Goal: Complete application form

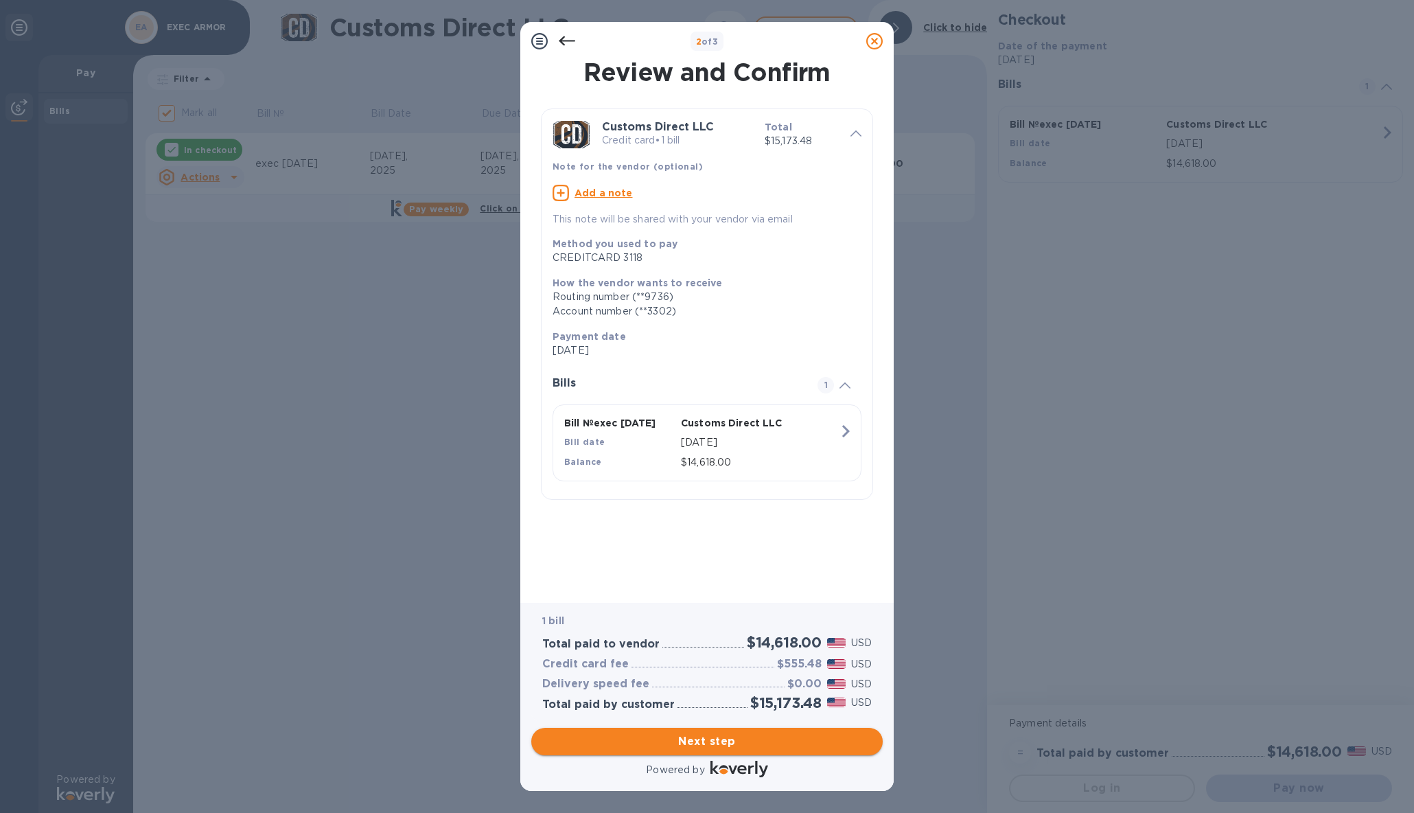
click at [721, 739] on span "Next step" at bounding box center [707, 741] width 330 height 16
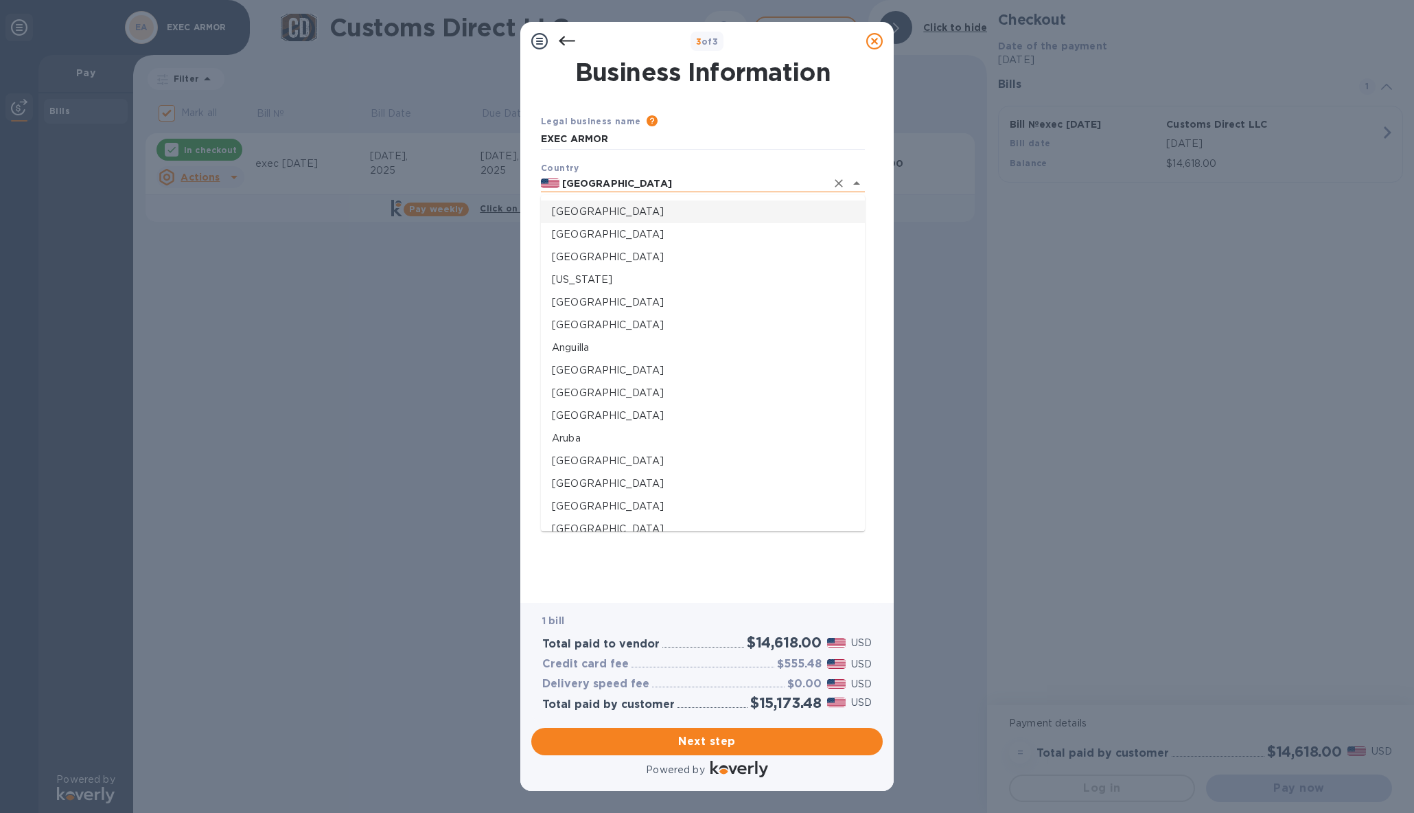
click at [636, 184] on input "[GEOGRAPHIC_DATA]" at bounding box center [693, 183] width 267 height 17
click at [585, 369] on p "[GEOGRAPHIC_DATA]" at bounding box center [703, 364] width 302 height 14
type input "[GEOGRAPHIC_DATA]"
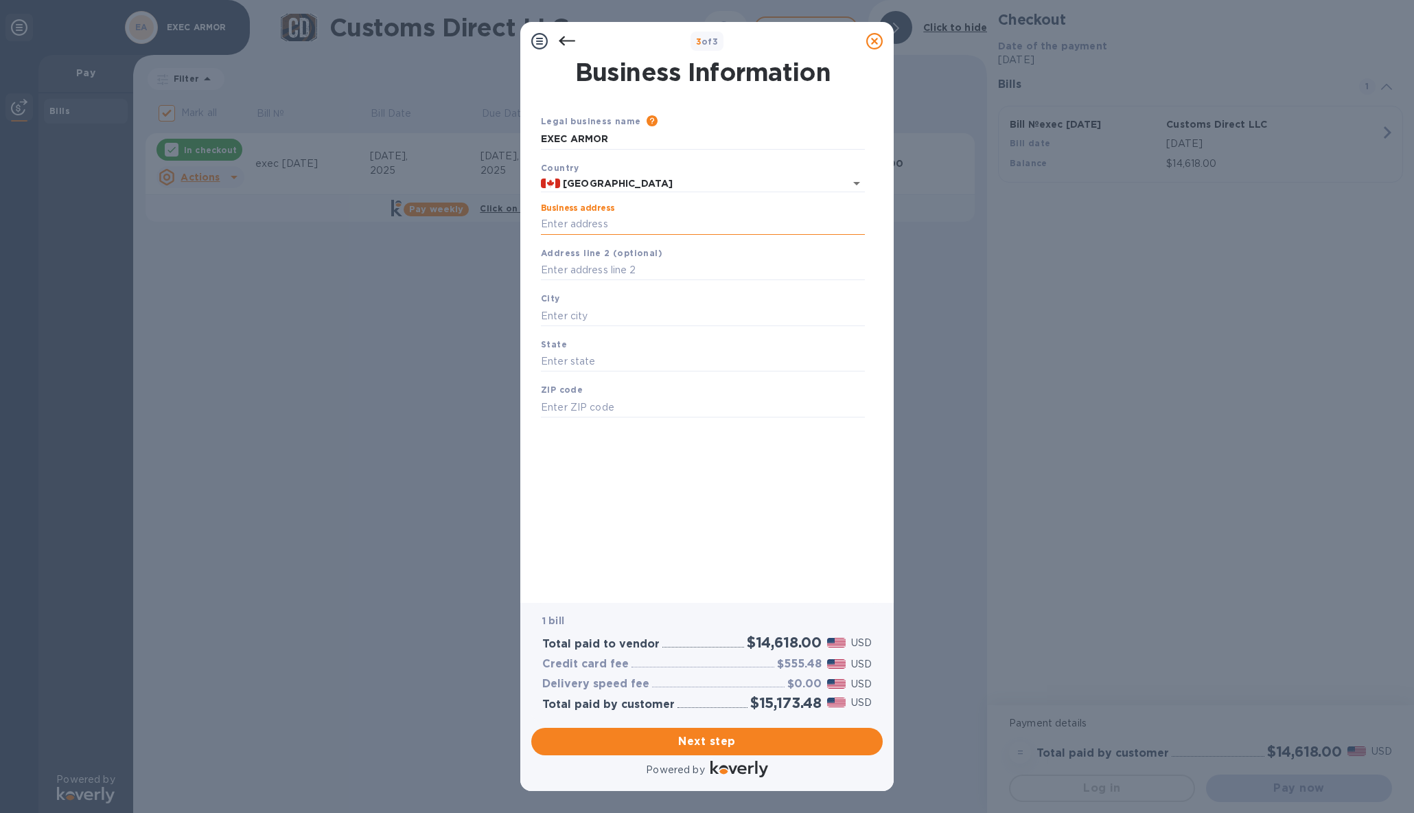
click at [564, 227] on input "Business address" at bounding box center [703, 224] width 324 height 21
type input "[STREET_ADDRESS]"
click at [631, 308] on input "text" at bounding box center [703, 316] width 324 height 21
type input "[PERSON_NAME]"
click at [609, 363] on input "text" at bounding box center [703, 362] width 324 height 21
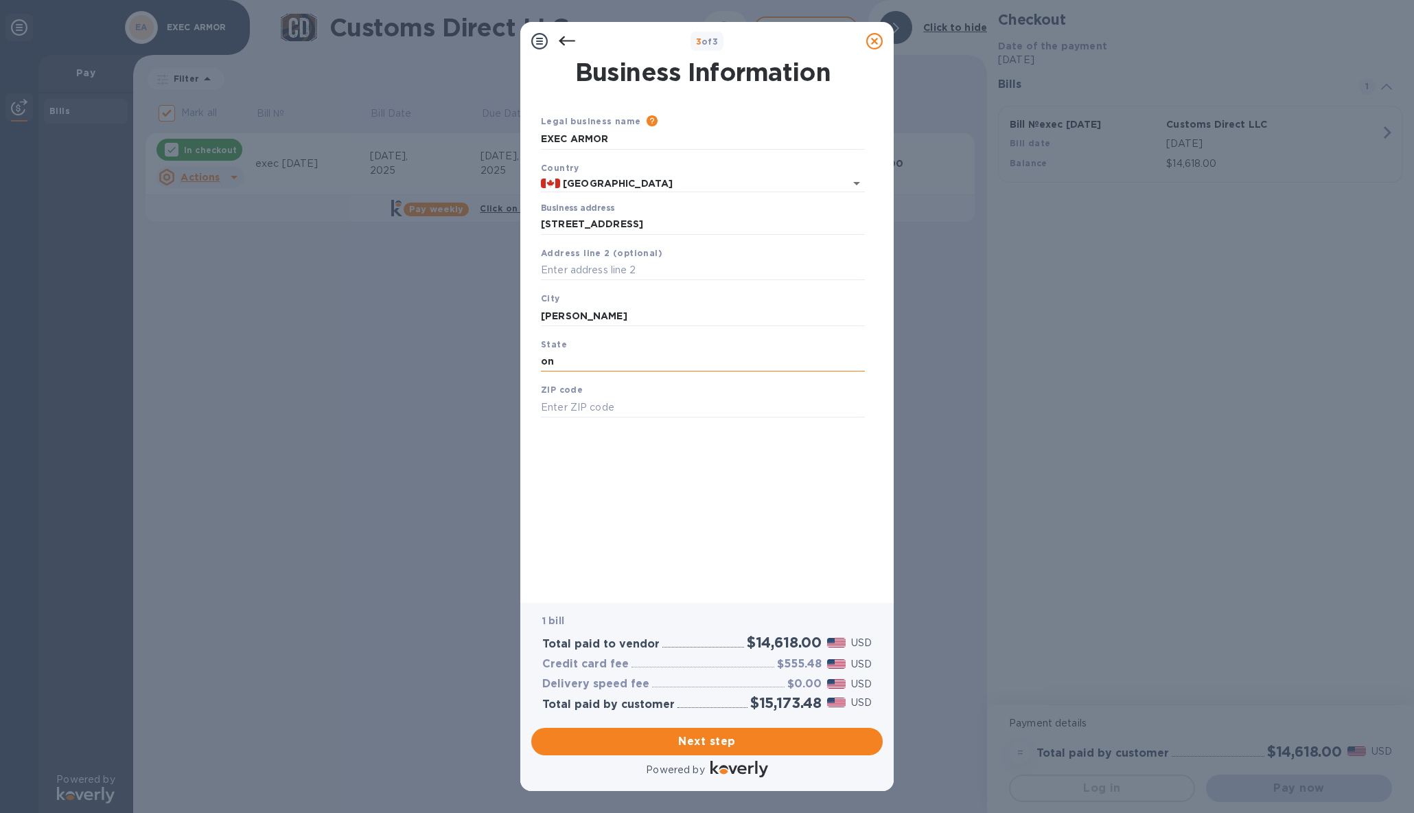
type input "on"
click at [630, 411] on input "text" at bounding box center [703, 407] width 324 height 21
type input "l4k2k1"
click at [709, 737] on span "Next step" at bounding box center [707, 741] width 330 height 16
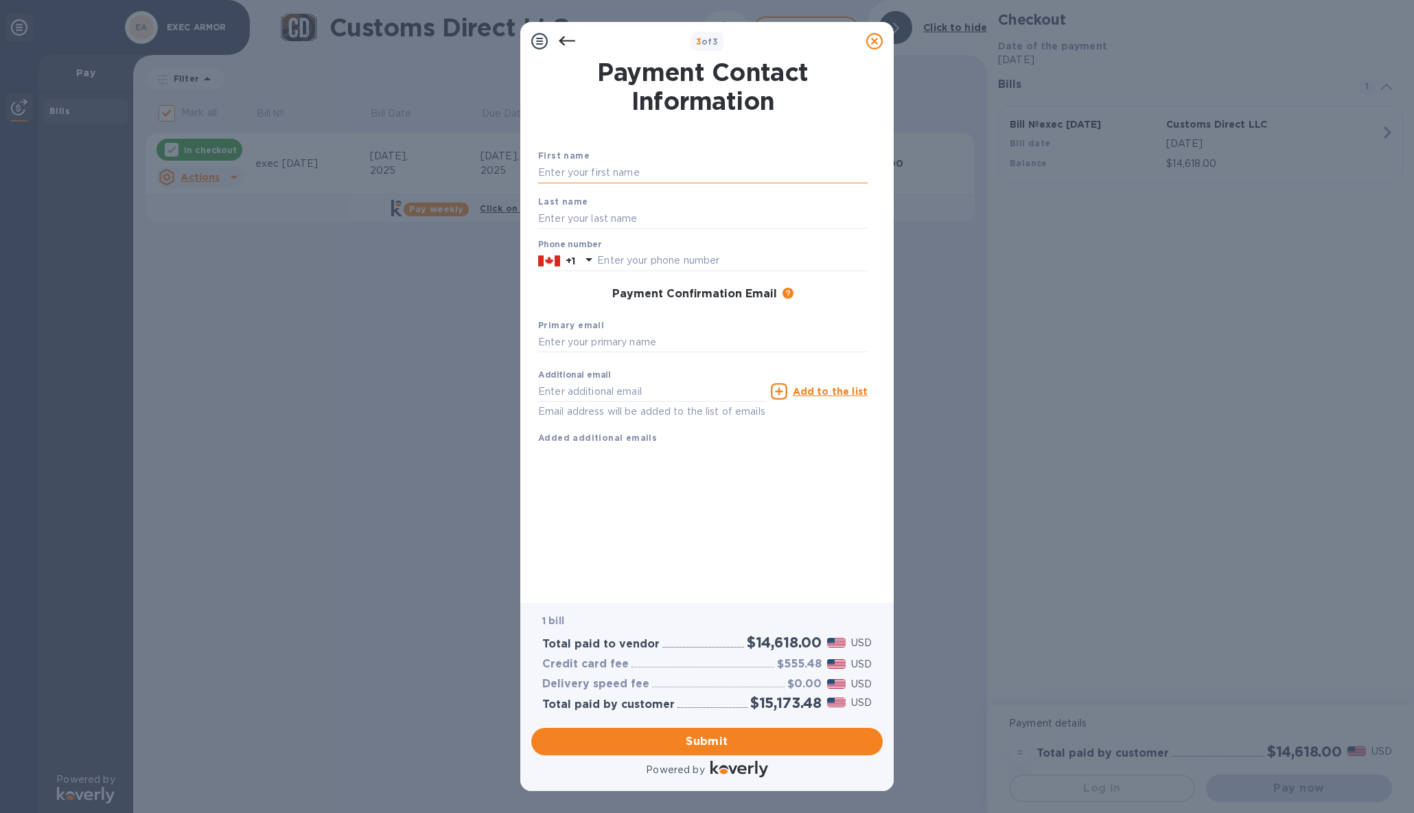
click at [581, 173] on input "text" at bounding box center [703, 173] width 330 height 21
type input "l"
type input "[PERSON_NAME]"
click at [551, 216] on input "text" at bounding box center [703, 218] width 330 height 21
type input "pecalevski"
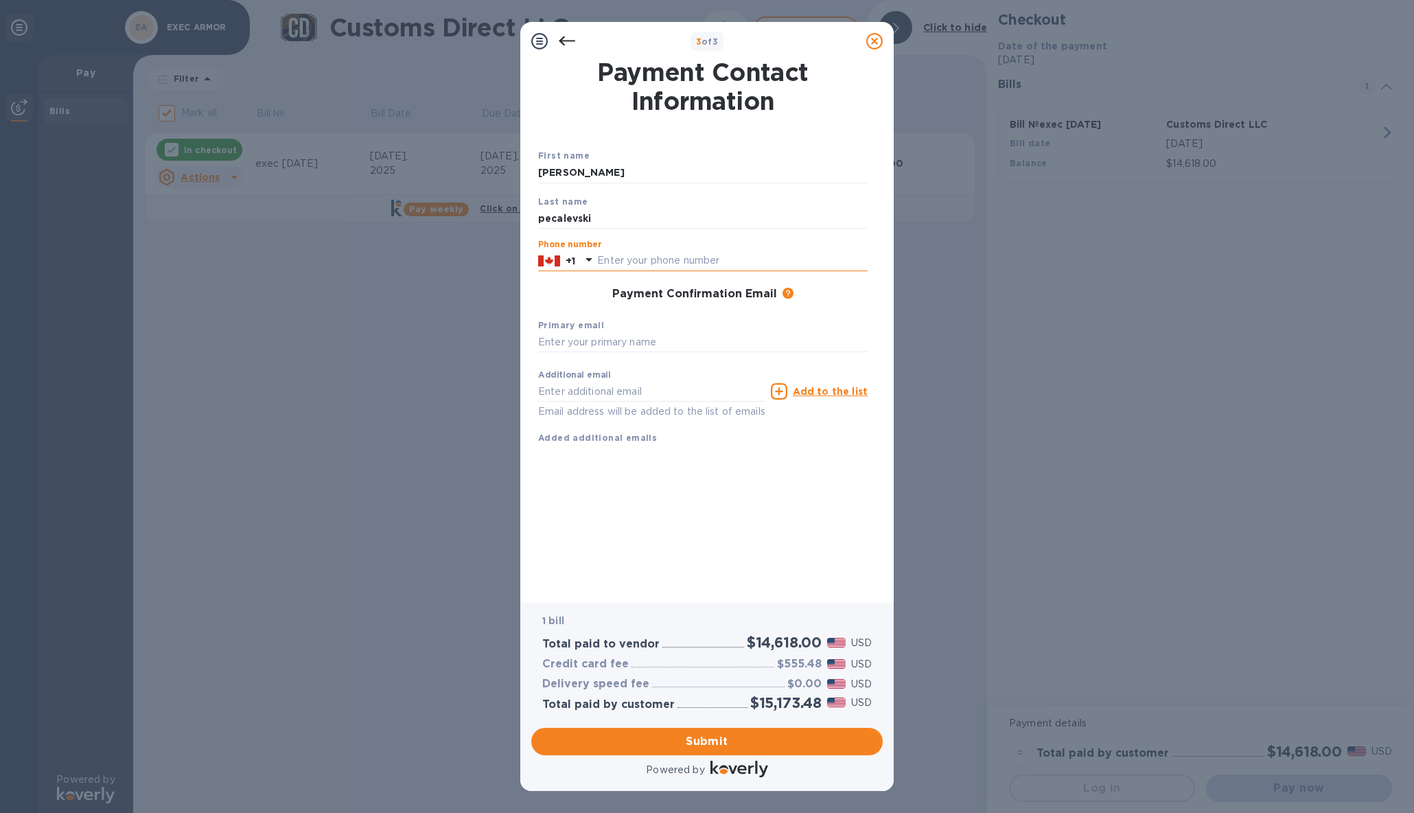
click at [623, 264] on input "text" at bounding box center [732, 261] width 271 height 21
type input "6475294267"
click at [565, 340] on input "text" at bounding box center [703, 342] width 330 height 21
type input "[EMAIL_ADDRESS][DOMAIN_NAME]"
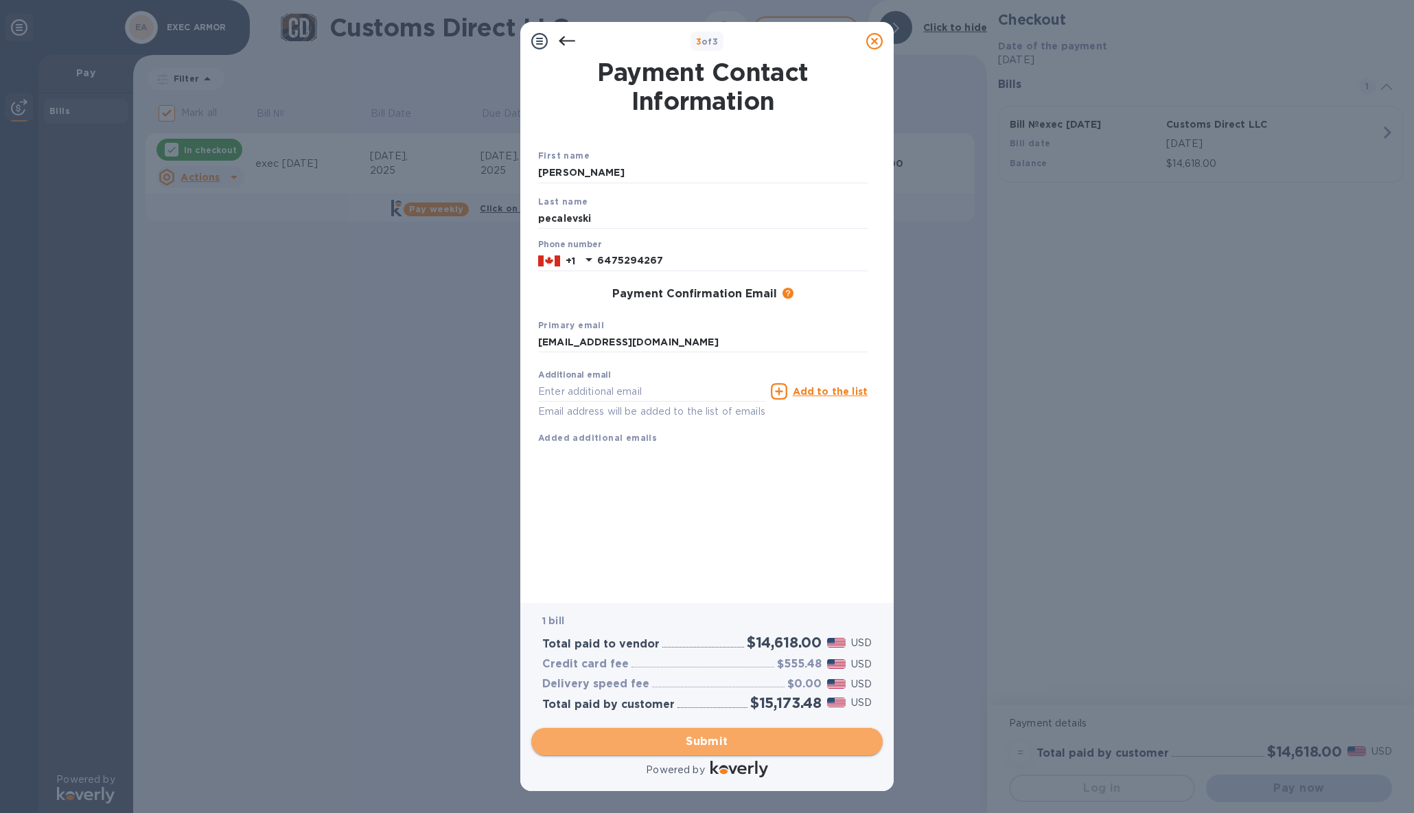
click at [722, 740] on span "Submit" at bounding box center [707, 741] width 330 height 16
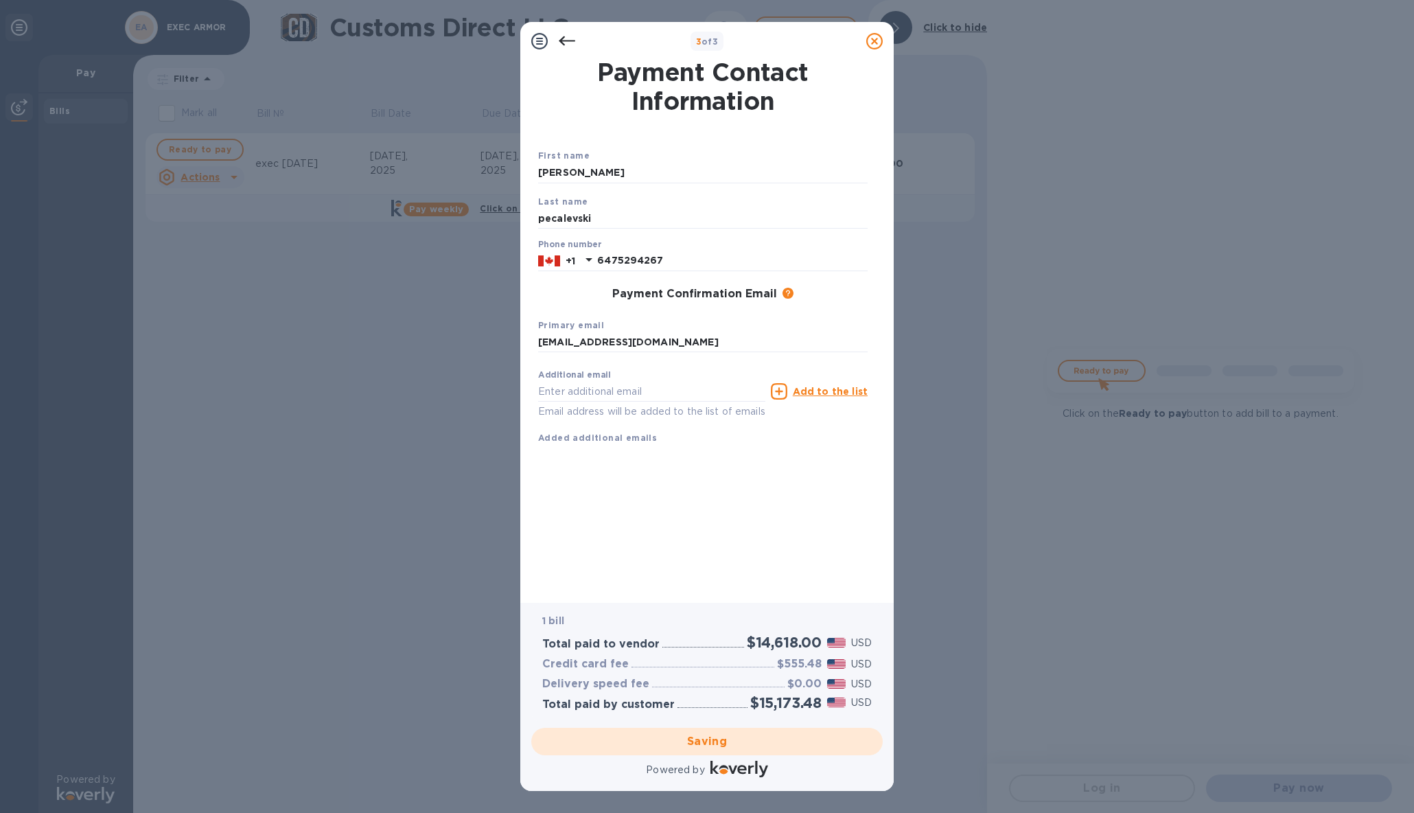
checkbox input "false"
